Goal: Task Accomplishment & Management: Manage account settings

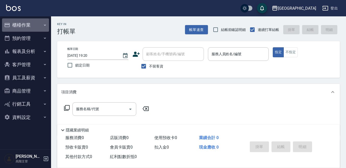
click at [30, 25] on button "櫃檯作業" at bounding box center [25, 24] width 47 height 13
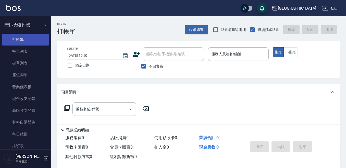
click at [27, 40] on link "打帳單" at bounding box center [25, 40] width 47 height 12
click at [219, 59] on div "服務人員姓名/編號" at bounding box center [238, 54] width 61 height 14
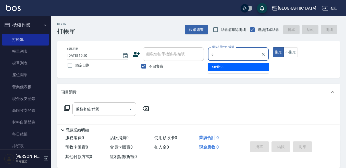
type input "Smile-8"
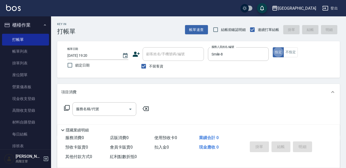
type button "true"
click at [102, 110] on input "服務名稱/代號" at bounding box center [101, 108] width 52 height 9
drag, startPoint x: 203, startPoint y: 93, endPoint x: 234, endPoint y: 41, distance: 60.3
click at [203, 92] on div "項目消費" at bounding box center [195, 91] width 269 height 5
click at [225, 52] on input "Smile-8" at bounding box center [234, 54] width 49 height 9
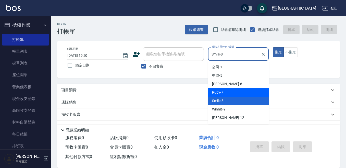
click at [223, 89] on div "Ruby -7" at bounding box center [238, 92] width 61 height 8
type input "Ruby-7"
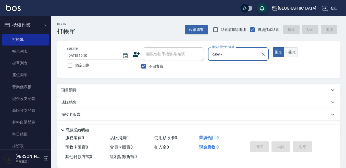
click at [291, 51] on button "不指定" at bounding box center [291, 52] width 14 height 10
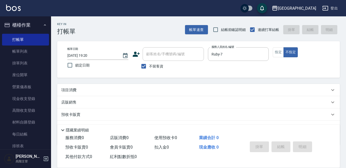
click at [68, 86] on div "項目消費" at bounding box center [198, 90] width 283 height 12
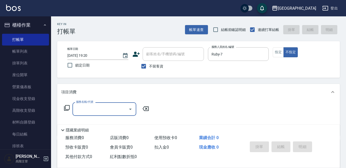
click at [87, 110] on input "服務名稱/代號" at bounding box center [101, 108] width 52 height 9
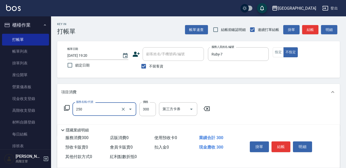
type input "日式洗髮(250)"
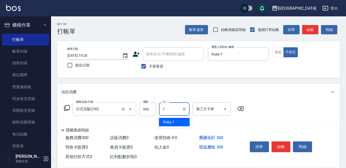
type input "Ruby-7"
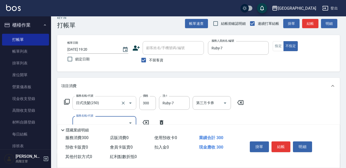
scroll to position [26, 0]
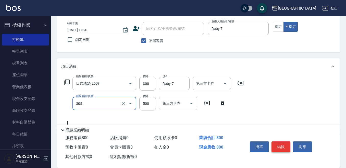
type input "剪髮500(305)"
click at [281, 143] on button "結帳" at bounding box center [281, 146] width 19 height 11
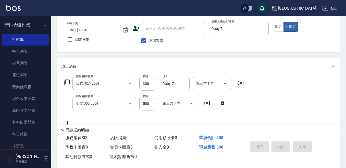
type input "2025/09/24 19:22"
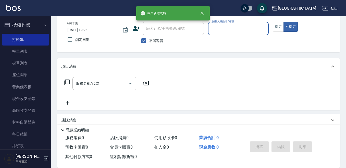
click at [213, 33] on div "服務人員姓名/編號" at bounding box center [238, 29] width 61 height 14
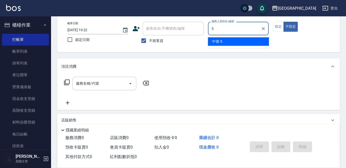
type input "中號-5"
type button "false"
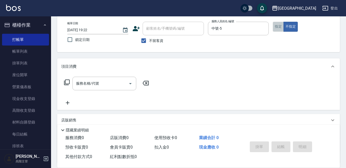
drag, startPoint x: 278, startPoint y: 27, endPoint x: 274, endPoint y: 27, distance: 3.1
click at [277, 27] on button "指定" at bounding box center [278, 27] width 11 height 10
click at [87, 83] on input "服務名稱/代號" at bounding box center [101, 83] width 52 height 9
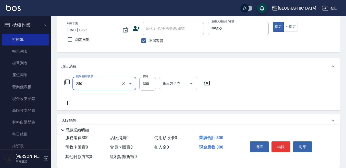
type input "日式洗髮(250)"
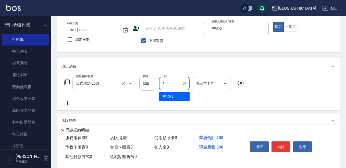
type input "中號-5"
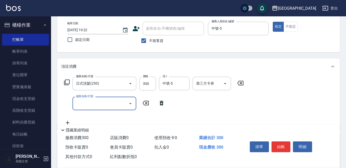
click at [277, 145] on button "結帳" at bounding box center [281, 146] width 19 height 11
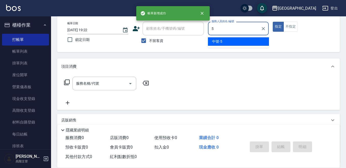
type input "中號-5"
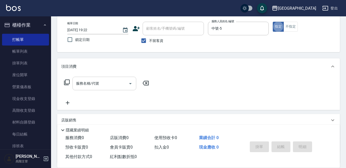
click at [97, 82] on input "服務名稱/代號" at bounding box center [101, 83] width 52 height 9
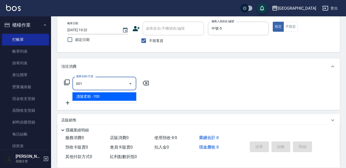
click at [86, 95] on span "護髮柔順 - 700" at bounding box center [105, 96] width 64 height 8
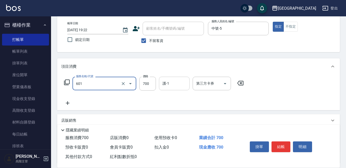
type input "護髮柔順(601)"
click at [173, 85] on input "護-1" at bounding box center [174, 83] width 26 height 9
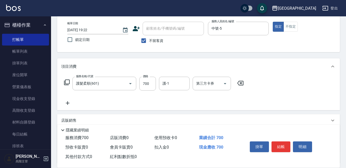
click at [68, 101] on icon at bounding box center [67, 103] width 13 height 6
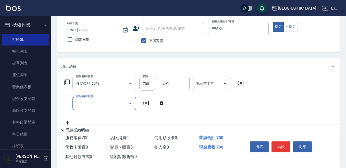
click at [83, 102] on input "服務名稱/代號" at bounding box center [101, 103] width 52 height 9
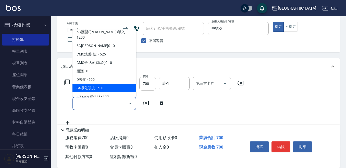
scroll to position [383, 0]
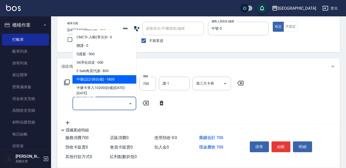
click at [118, 75] on span "中藥(設計師自備) - 1800" at bounding box center [105, 79] width 64 height 8
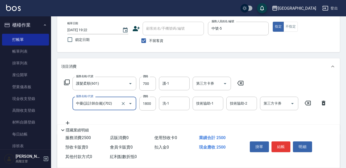
click at [92, 106] on input "中藥(設計師自備)(702)" at bounding box center [97, 103] width 45 height 9
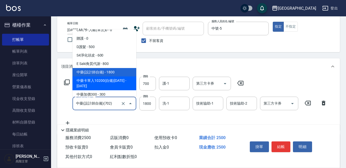
scroll to position [416, 0]
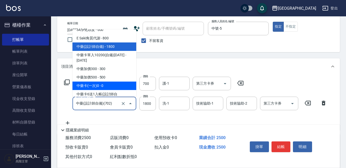
click at [110, 81] on span "中藥卡(一次)0 - 0" at bounding box center [105, 85] width 64 height 8
type input "中藥卡(一次)0(706)"
type input "0"
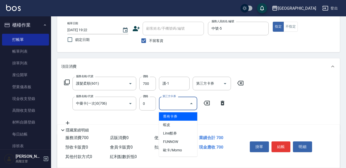
click at [174, 102] on input "第三方卡券" at bounding box center [174, 103] width 26 height 9
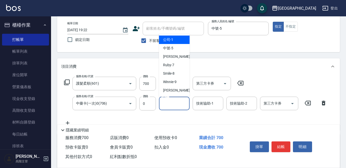
click at [165, 105] on input "洗-1" at bounding box center [174, 103] width 26 height 9
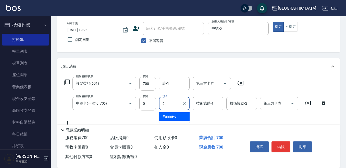
type input "Winnie-9"
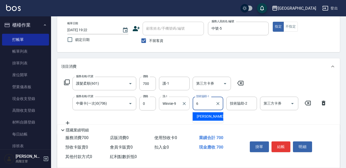
type input "Judy-6"
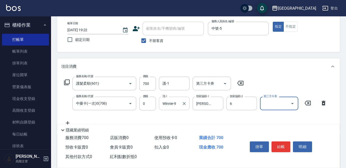
type input "Judy-6"
click at [205, 106] on input "Judy-6" at bounding box center [204, 103] width 18 height 9
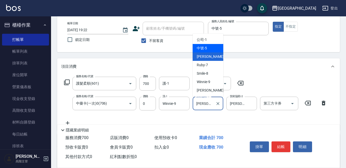
click at [207, 50] on span "中號 -5" at bounding box center [202, 47] width 10 height 5
type input "中號-5"
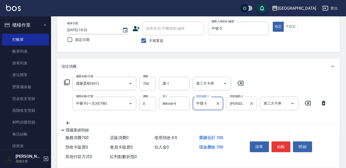
click at [234, 103] on input "Judy-6" at bounding box center [238, 103] width 18 height 9
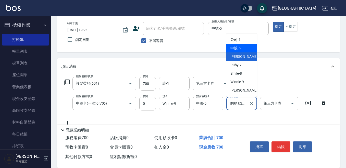
click at [239, 49] on span "中號 -5" at bounding box center [236, 47] width 10 height 5
type input "中號-5"
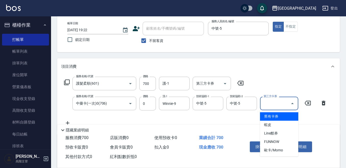
drag, startPoint x: 278, startPoint y: 105, endPoint x: 274, endPoint y: 108, distance: 4.8
click at [278, 105] on input "第三方卡券" at bounding box center [275, 103] width 26 height 9
click at [268, 116] on span "舊有卡券" at bounding box center [279, 116] width 38 height 8
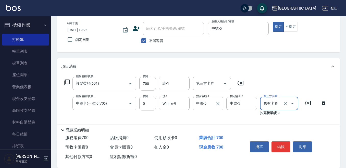
type input "舊有卡券"
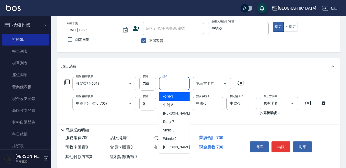
drag, startPoint x: 173, startPoint y: 81, endPoint x: 169, endPoint y: 83, distance: 3.9
click at [171, 81] on input "護-1" at bounding box center [174, 83] width 26 height 9
type input "Winnie-9"
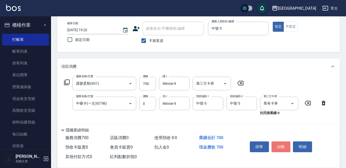
click at [281, 146] on button "結帳" at bounding box center [281, 146] width 19 height 11
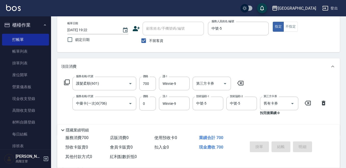
type input "2025/09/24 19:24"
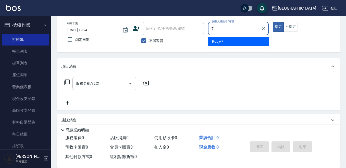
type input "Ruby-7"
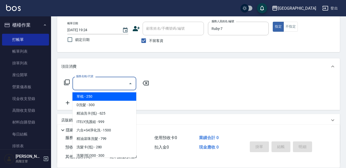
click at [104, 82] on input "服務名稱/代號" at bounding box center [101, 83] width 52 height 9
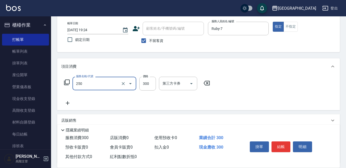
type input "日式洗髮(250)"
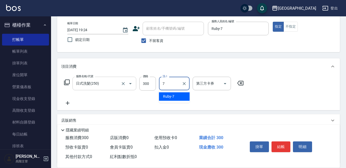
type input "Ruby-7"
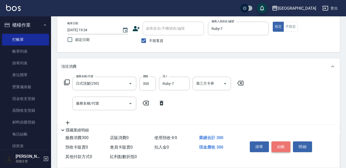
click at [285, 146] on button "結帳" at bounding box center [281, 146] width 19 height 11
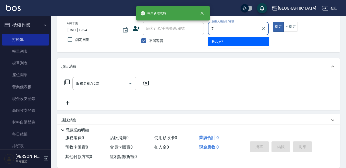
type input "Ruby-7"
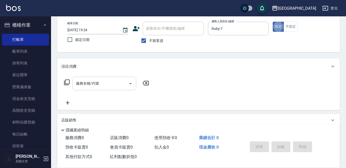
click at [116, 84] on input "服務名稱/代號" at bounding box center [101, 83] width 52 height 9
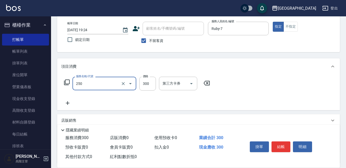
type input "日式洗髮(250)"
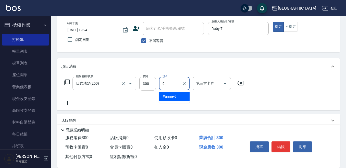
type input "Winnie-9"
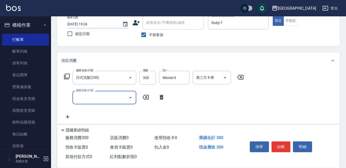
scroll to position [26, 0]
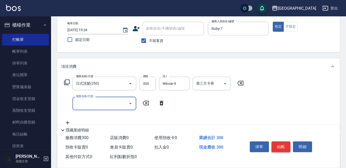
click at [281, 145] on button "結帳" at bounding box center [281, 146] width 19 height 11
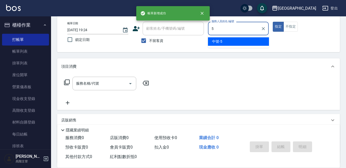
type input "中號-5"
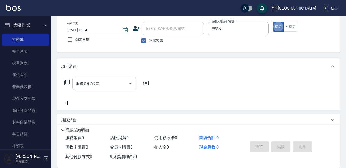
click at [89, 84] on input "服務名稱/代號" at bounding box center [101, 83] width 52 height 9
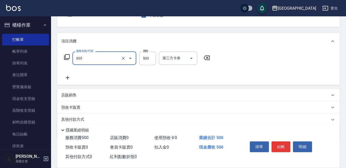
scroll to position [51, 0]
type input "剪髮500(305)"
click at [68, 77] on icon at bounding box center [68, 78] width 4 height 4
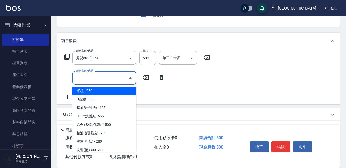
click at [94, 79] on input "服務名稱/代號" at bounding box center [101, 77] width 52 height 9
click at [85, 80] on input "服務名稱/代號" at bounding box center [101, 77] width 52 height 9
click at [75, 76] on input "服務名稱/代號" at bounding box center [101, 77] width 52 height 9
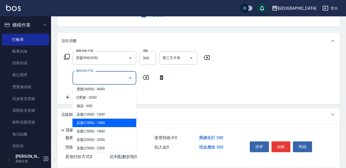
scroll to position [230, 0]
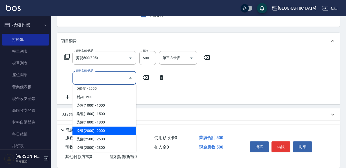
click at [109, 130] on span "染髮(2000) - 2000" at bounding box center [105, 130] width 64 height 8
type input "染髮(2000)(504)"
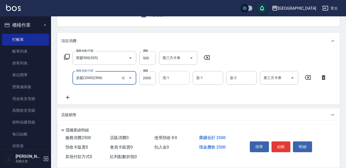
click at [170, 79] on input "洗-1" at bounding box center [174, 77] width 26 height 9
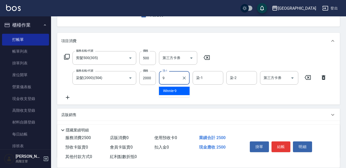
type input "Winnie-9"
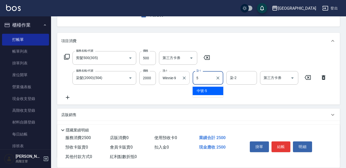
type input "中號-5"
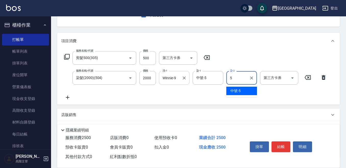
type input "中號-5"
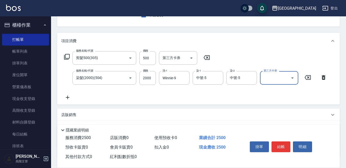
click at [67, 97] on icon at bounding box center [67, 97] width 13 height 6
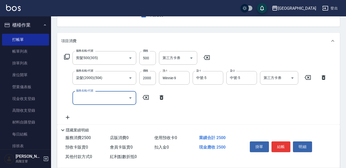
click at [77, 97] on input "服務名稱/代號" at bounding box center [101, 97] width 52 height 9
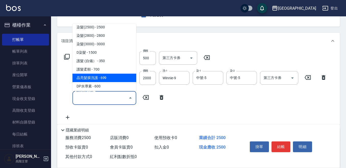
scroll to position [306, 0]
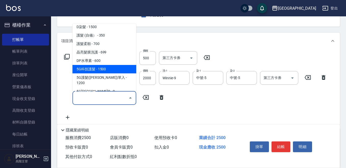
click at [106, 71] on span "5G科技護髮 - 1500" at bounding box center [105, 69] width 64 height 8
type input "5G科技護髮(604)"
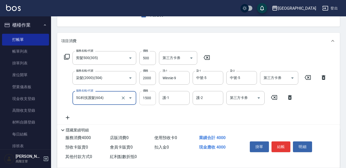
click at [143, 98] on input "1500" at bounding box center [147, 98] width 17 height 14
click at [143, 98] on input "1800" at bounding box center [147, 98] width 17 height 14
type input "1800"
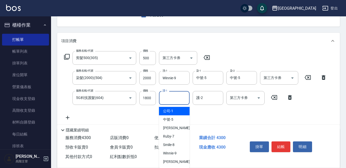
click at [174, 98] on input "護-1" at bounding box center [174, 97] width 26 height 9
type input "中號-5"
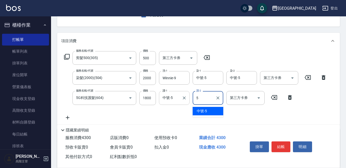
type input "中號-5"
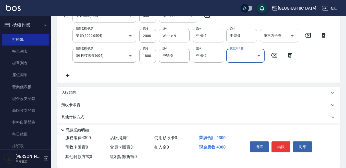
scroll to position [102, 0]
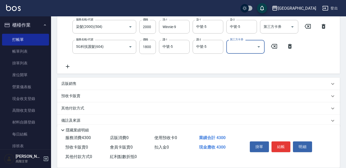
click at [67, 83] on p "店販銷售" at bounding box center [68, 83] width 15 height 5
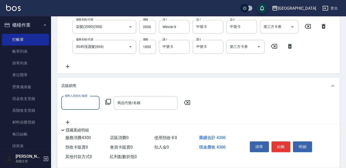
scroll to position [0, 0]
click at [74, 101] on input "服務人員姓名/編號" at bounding box center [81, 102] width 34 height 9
type input "中號-5"
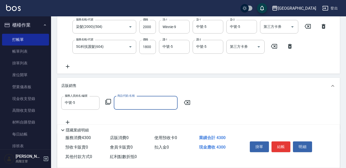
click at [109, 102] on icon at bounding box center [108, 102] width 6 height 6
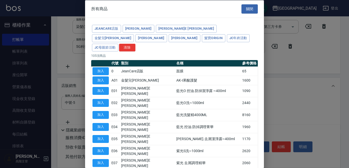
type input "[PERSON_NAME]防護精華-10ml"
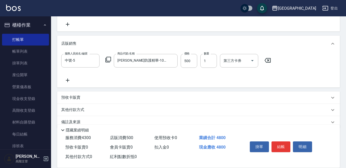
scroll to position [153, 0]
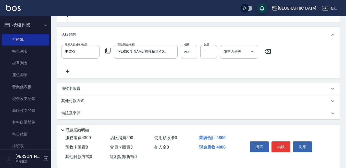
click at [74, 89] on p "預收卡販賣" at bounding box center [70, 88] width 19 height 5
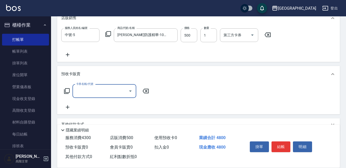
scroll to position [179, 0]
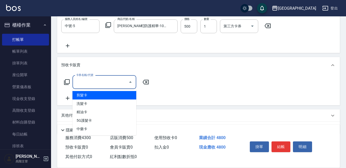
click at [85, 85] on input "卡券名稱/代號" at bounding box center [101, 82] width 52 height 9
drag, startPoint x: 87, startPoint y: 93, endPoint x: 104, endPoint y: 92, distance: 17.9
click at [88, 92] on span "剪髮卡" at bounding box center [105, 95] width 64 height 8
type input "剪髮卡(2000)"
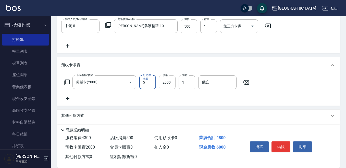
click at [170, 82] on input "2000" at bounding box center [167, 82] width 17 height 14
drag, startPoint x: 182, startPoint y: 82, endPoint x: 186, endPoint y: 82, distance: 4.3
click at [186, 82] on input "1" at bounding box center [187, 82] width 17 height 14
type input "2"
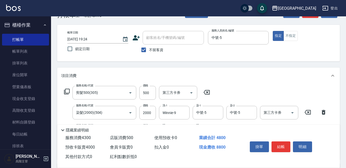
scroll to position [26, 0]
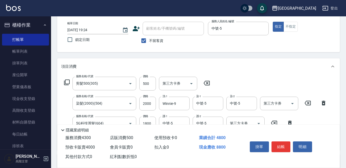
drag, startPoint x: 284, startPoint y: 145, endPoint x: 280, endPoint y: 139, distance: 6.7
click at [283, 143] on button "結帳" at bounding box center [281, 146] width 19 height 11
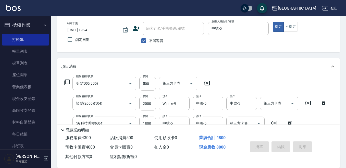
type input "2025/09/24 19:28"
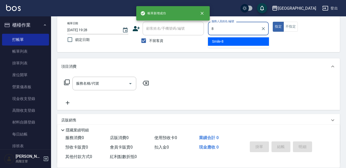
type input "Smile-8"
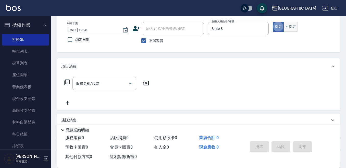
click at [290, 27] on button "不指定" at bounding box center [291, 27] width 14 height 10
click at [96, 82] on input "服務名稱/代號" at bounding box center [101, 83] width 52 height 9
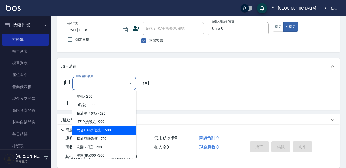
click at [111, 132] on span "六合+S4淨化洗 - 1500" at bounding box center [105, 130] width 64 height 8
type input "六合+S4淨化洗(212)"
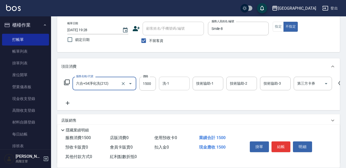
click at [168, 87] on input "洗-1" at bounding box center [174, 83] width 26 height 9
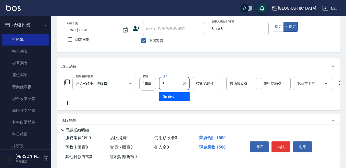
type input "Smile-8"
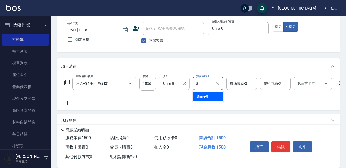
type input "8"
type input "9"
type input "Smile-8"
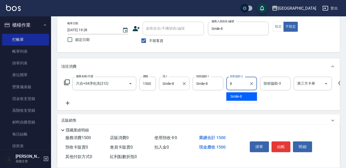
type input "Smile-8"
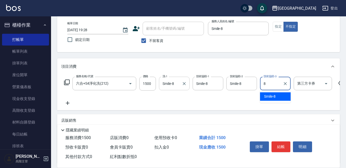
type input "Smile-8"
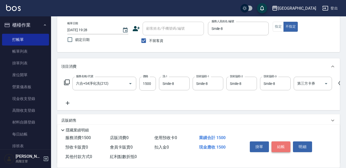
click at [284, 143] on button "結帳" at bounding box center [281, 146] width 19 height 11
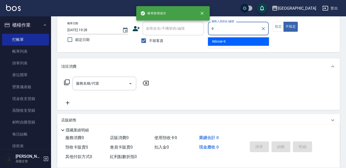
type input "Winnie-9"
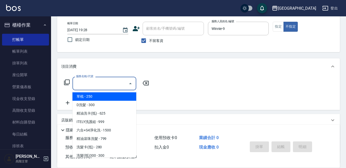
click at [96, 80] on input "服務名稱/代號" at bounding box center [101, 83] width 52 height 9
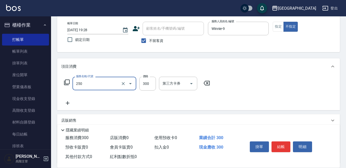
type input "日式洗髮(250)"
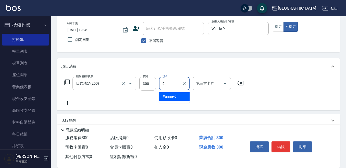
type input "Winnie-9"
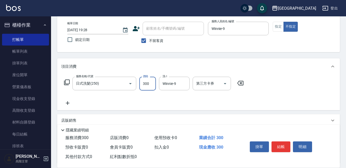
click at [148, 86] on input "300" at bounding box center [147, 84] width 17 height 14
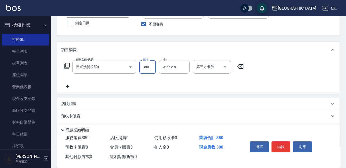
scroll to position [51, 0]
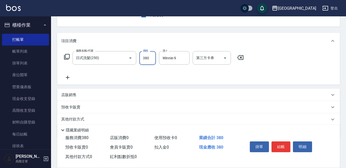
type input "380"
click at [68, 77] on icon at bounding box center [68, 78] width 4 height 4
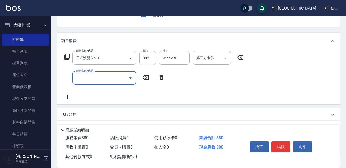
click at [75, 78] on input "服務名稱/代號" at bounding box center [101, 77] width 52 height 9
type input "潤絲精(800)"
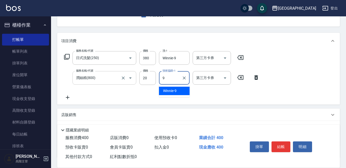
type input "Winnie-9"
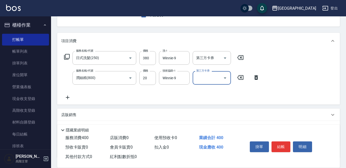
scroll to position [26, 0]
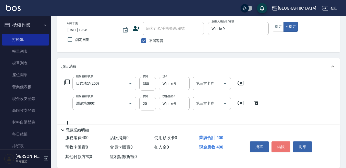
drag, startPoint x: 281, startPoint y: 145, endPoint x: 278, endPoint y: 144, distance: 3.2
click at [278, 144] on button "結帳" at bounding box center [281, 146] width 19 height 11
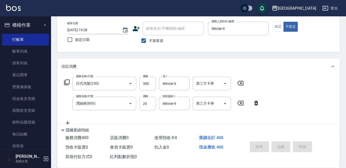
type input "2025/09/24 19:29"
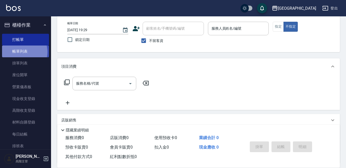
click at [20, 52] on link "帳單列表" at bounding box center [25, 51] width 47 height 12
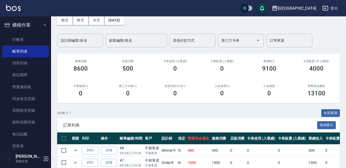
scroll to position [51, 0]
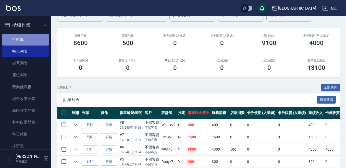
click at [29, 40] on link "打帳單" at bounding box center [25, 40] width 47 height 12
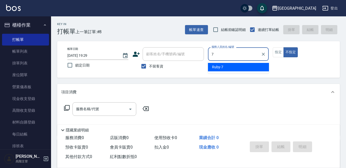
type input "Ruby-7"
type button "false"
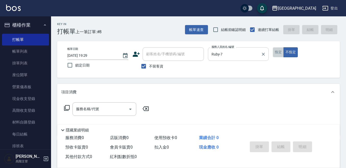
drag, startPoint x: 278, startPoint y: 51, endPoint x: 260, endPoint y: 58, distance: 19.3
click at [278, 51] on button "指定" at bounding box center [278, 52] width 11 height 10
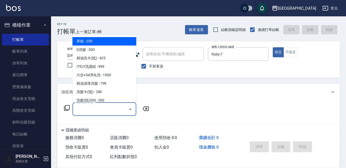
click at [100, 107] on input "服務名稱/代號" at bounding box center [101, 108] width 52 height 9
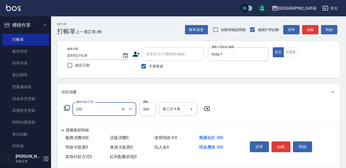
type input "日式洗髮(250)"
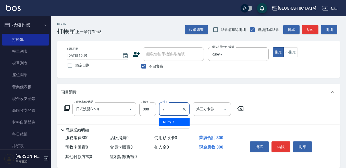
type input "Ruby-7"
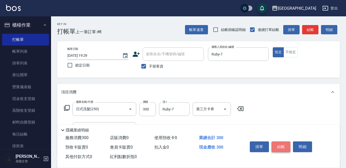
click at [281, 141] on button "結帳" at bounding box center [281, 146] width 19 height 11
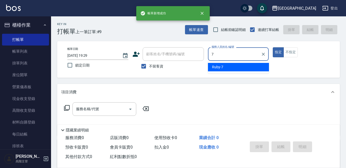
type input "Ruby-7"
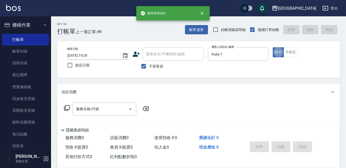
type button "true"
drag, startPoint x: 286, startPoint y: 52, endPoint x: 276, endPoint y: 55, distance: 10.7
click at [285, 52] on button "不指定" at bounding box center [291, 52] width 14 height 10
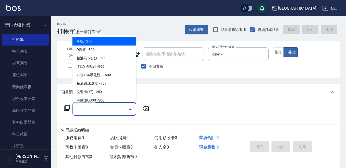
drag, startPoint x: 101, startPoint y: 107, endPoint x: 96, endPoint y: 103, distance: 5.6
click at [99, 105] on input "服務名稱/代號" at bounding box center [101, 108] width 52 height 9
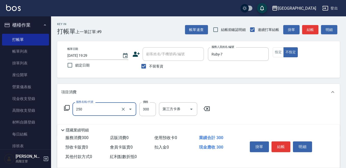
type input "日式洗髮(250)"
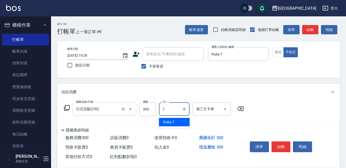
type input "Ruby-7"
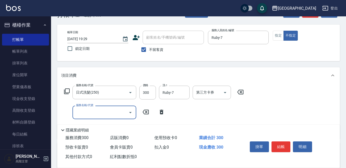
scroll to position [26, 0]
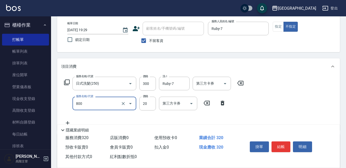
type input "潤絲精(800)"
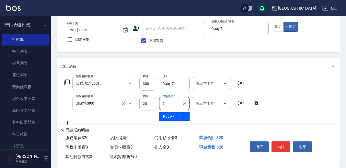
type input "Ruby-7"
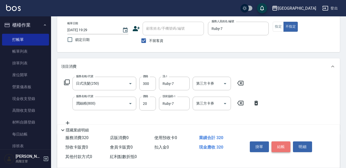
click at [280, 143] on button "結帳" at bounding box center [281, 146] width 19 height 11
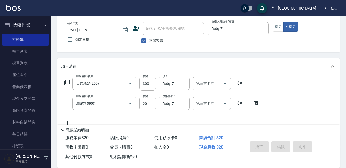
type input "2025/09/24 19:30"
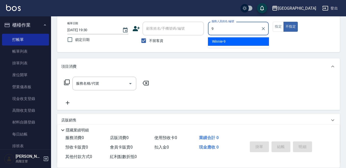
type input "Winnie-9"
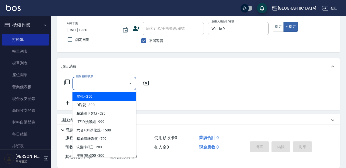
click at [86, 81] on div "服務名稱/代號 服務名稱/代號" at bounding box center [105, 84] width 64 height 14
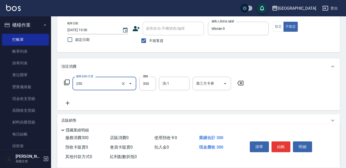
type input "日式洗髮(250)"
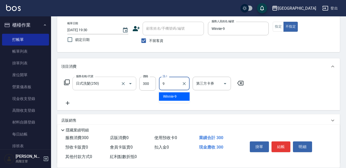
type input "Winnie-9"
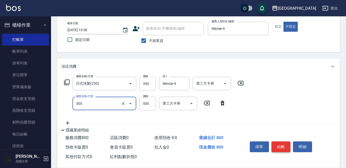
type input "剪髮500(305)"
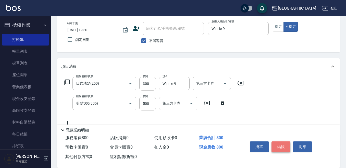
click at [280, 142] on button "結帳" at bounding box center [281, 146] width 19 height 11
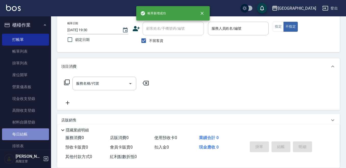
click at [33, 134] on link "每日結帳" at bounding box center [25, 134] width 47 height 12
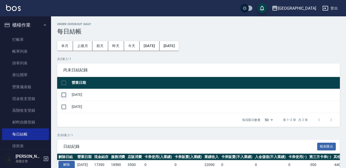
click at [63, 94] on input "checkbox" at bounding box center [63, 94] width 11 height 11
checkbox input "true"
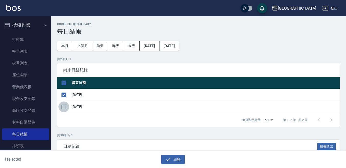
click at [64, 106] on input "checkbox" at bounding box center [63, 106] width 11 height 11
checkbox input "true"
click at [169, 158] on icon "button" at bounding box center [168, 159] width 6 height 6
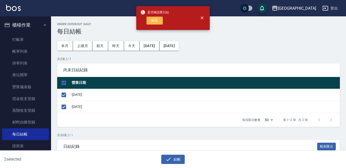
click at [153, 21] on button "確定" at bounding box center [155, 21] width 16 height 8
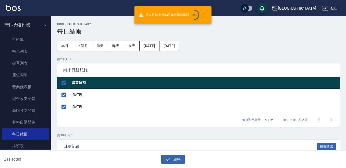
checkbox input "false"
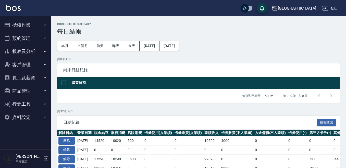
click at [41, 52] on button "報表及分析" at bounding box center [25, 51] width 47 height 13
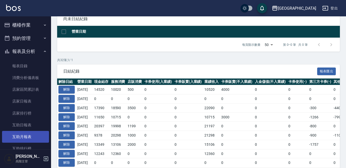
scroll to position [26, 0]
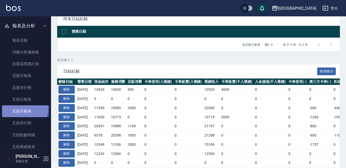
click at [23, 108] on link "互助月報表" at bounding box center [25, 111] width 47 height 12
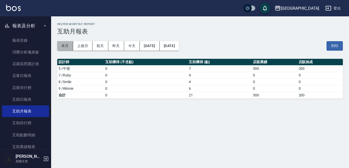
click at [67, 44] on button "本月" at bounding box center [65, 45] width 16 height 9
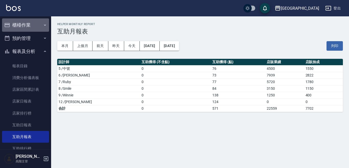
click at [28, 25] on button "櫃檯作業" at bounding box center [25, 24] width 47 height 13
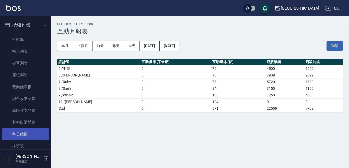
click at [30, 135] on link "每日結帳" at bounding box center [25, 134] width 47 height 12
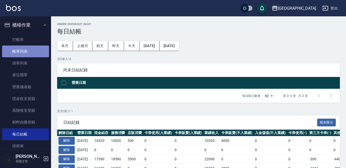
drag, startPoint x: 34, startPoint y: 52, endPoint x: 40, endPoint y: 52, distance: 6.2
click at [34, 50] on link "帳單列表" at bounding box center [25, 51] width 47 height 12
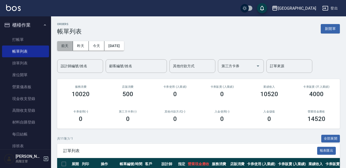
drag, startPoint x: 64, startPoint y: 46, endPoint x: 67, endPoint y: 45, distance: 3.4
click at [64, 46] on button "前天" at bounding box center [65, 45] width 16 height 9
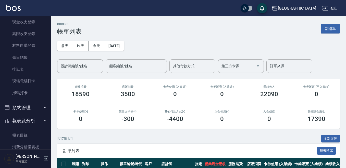
click at [32, 119] on button "報表及分析" at bounding box center [25, 120] width 47 height 13
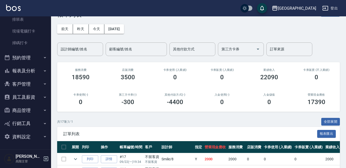
scroll to position [26, 0]
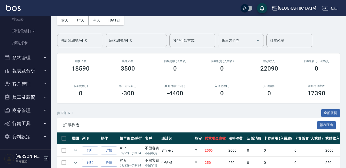
click at [23, 73] on button "報表及分析" at bounding box center [25, 70] width 47 height 13
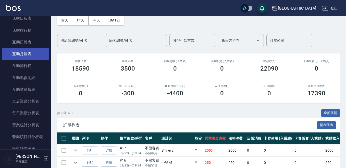
scroll to position [254, 0]
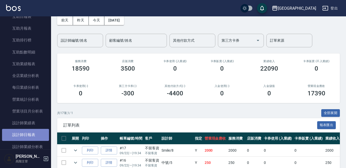
click at [39, 137] on link "設計師日報表" at bounding box center [25, 135] width 47 height 12
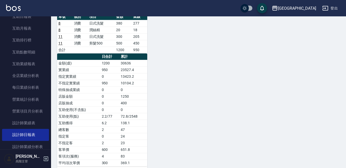
scroll to position [145, 0]
